Goal: Transaction & Acquisition: Obtain resource

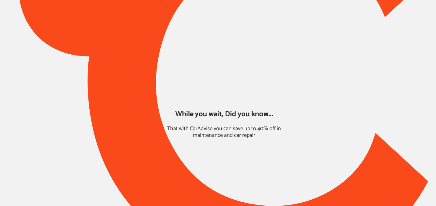
type input "*****"
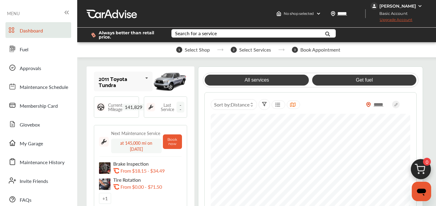
click at [354, 77] on link "Get fuel" at bounding box center [365, 80] width 104 height 11
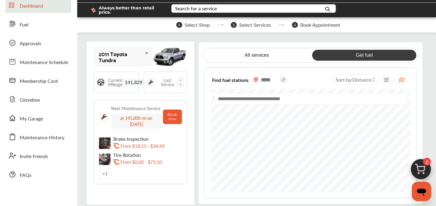
scroll to position [25, 0]
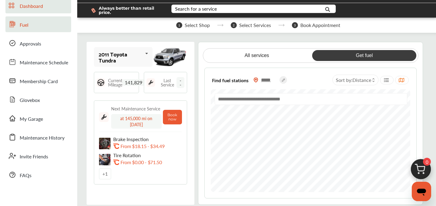
click at [20, 27] on span "Fuel" at bounding box center [24, 25] width 9 height 8
